Goal: Check status

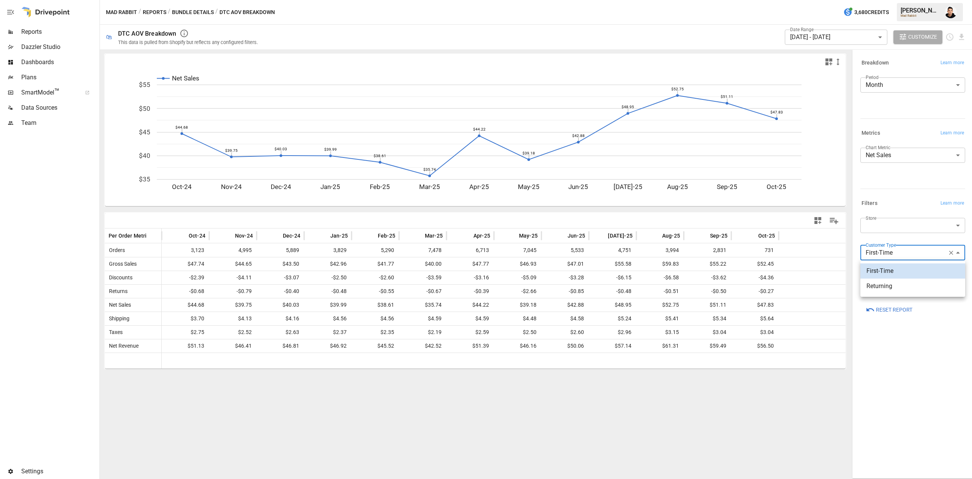
click at [914, 0] on body "Reports Dazzler Studio Dashboards Plans SmartModel ™ Data Sources Team Settings…" at bounding box center [486, 0] width 972 height 0
click at [922, 291] on li "Returning" at bounding box center [912, 286] width 105 height 15
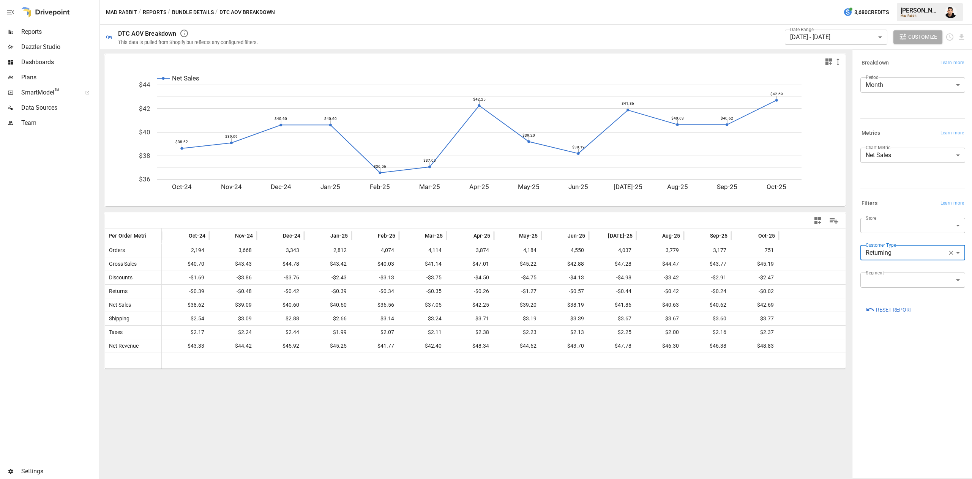
click at [909, 0] on body "Reports Dazzler Studio Dashboards Plans SmartModel ™ Data Sources Team Settings…" at bounding box center [486, 0] width 972 height 0
click at [890, 270] on span "First-Time" at bounding box center [912, 270] width 93 height 9
type input "**********"
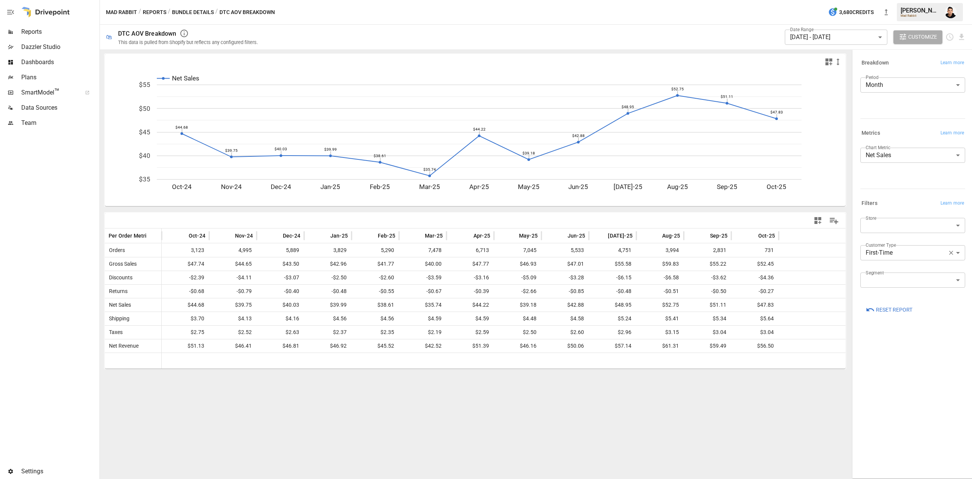
click at [831, 174] on icon "Net Sales Oct-24 Nov-24 Dec-24 Jan-25 Feb-25 Mar-25 Apr-25 May-25 Jun-25 [DATE]…" at bounding box center [475, 137] width 741 height 137
